Goal: Task Accomplishment & Management: Use online tool/utility

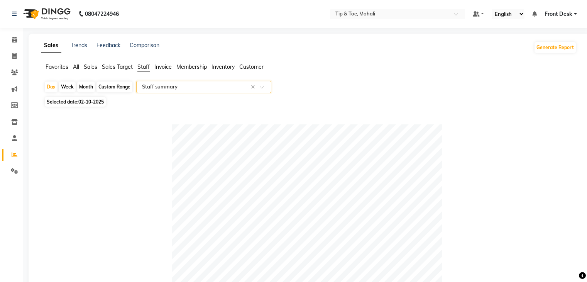
select select "full_report"
select select "pdf"
click at [13, 54] on icon at bounding box center [14, 56] width 4 height 6
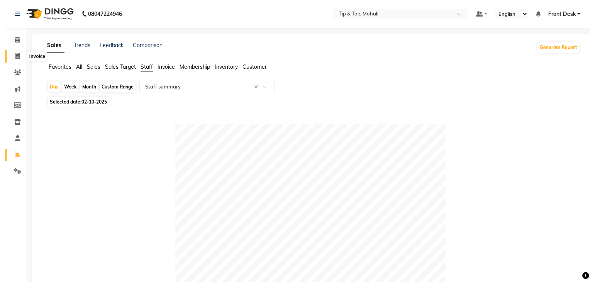
select select "service"
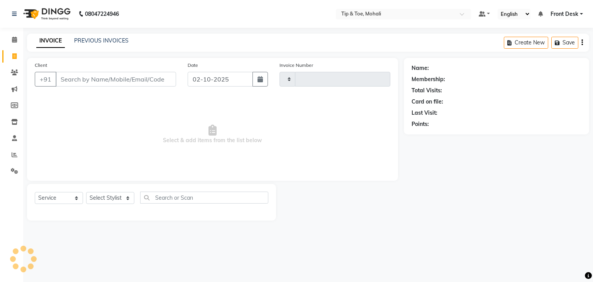
type input "0946"
select select "5835"
click at [96, 42] on link "PREVIOUS INVOICES" at bounding box center [101, 40] width 54 height 7
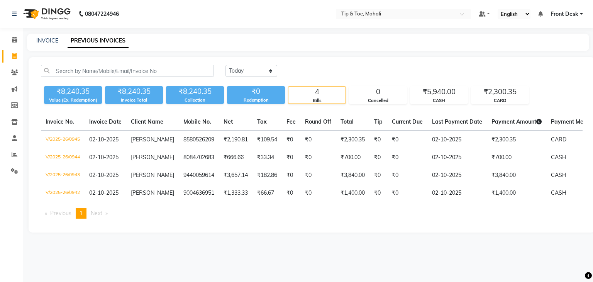
click at [383, 59] on div "[DATE] [DATE] Custom Range ₹8,240.35 Value (Ex. Redemption) ₹8,240.35 Invoice T…" at bounding box center [312, 144] width 566 height 175
